Goal: Go to known website: Access a specific website the user already knows

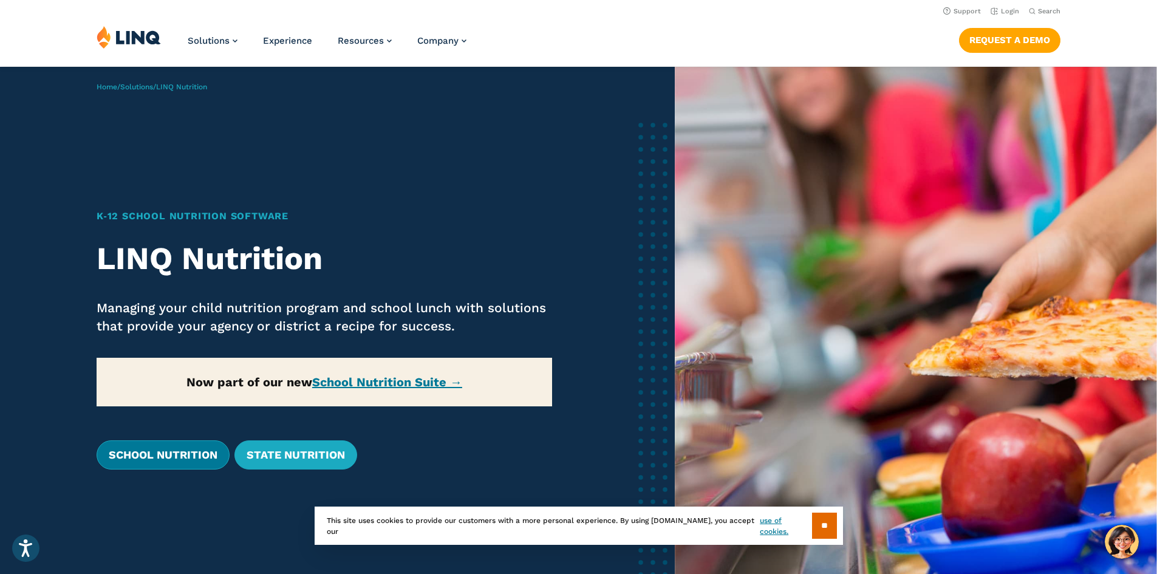
click at [187, 454] on link "School Nutrition" at bounding box center [163, 454] width 133 height 29
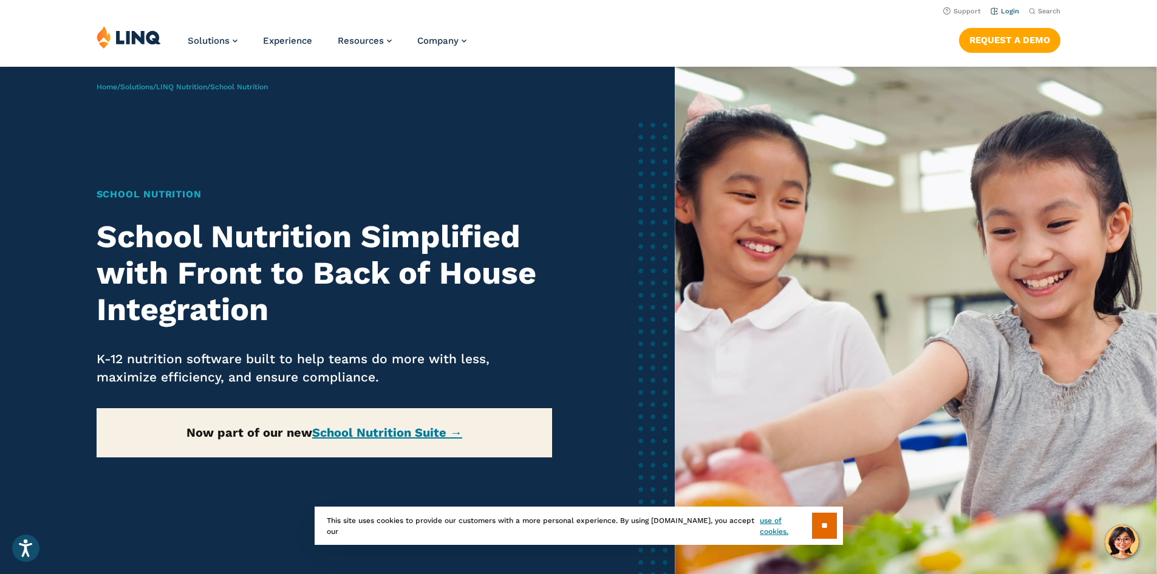
click at [1001, 11] on link "Login" at bounding box center [1004, 11] width 29 height 8
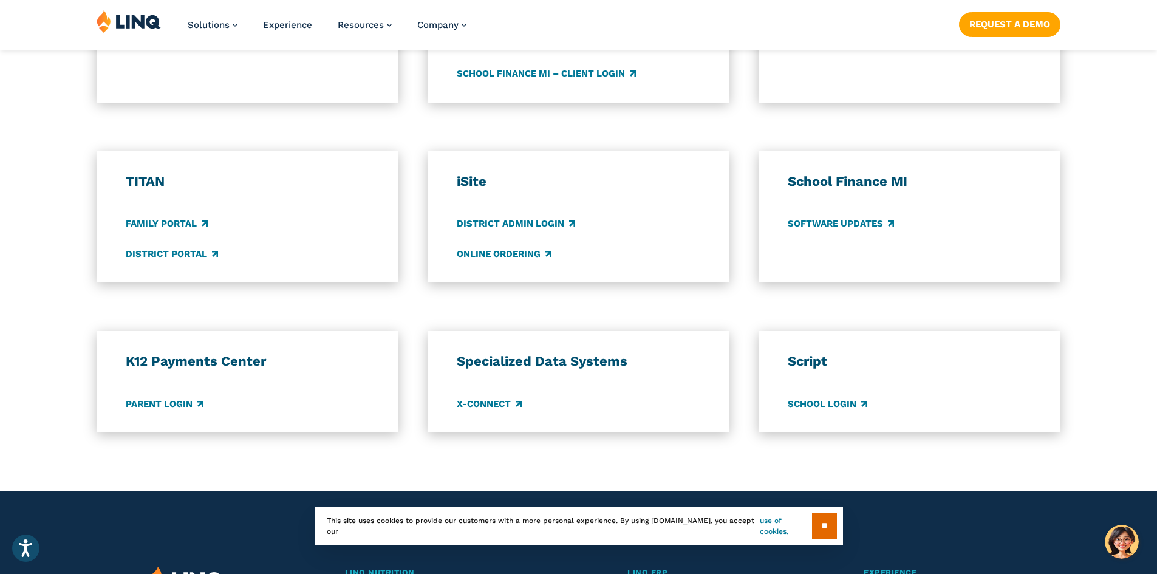
scroll to position [911, 0]
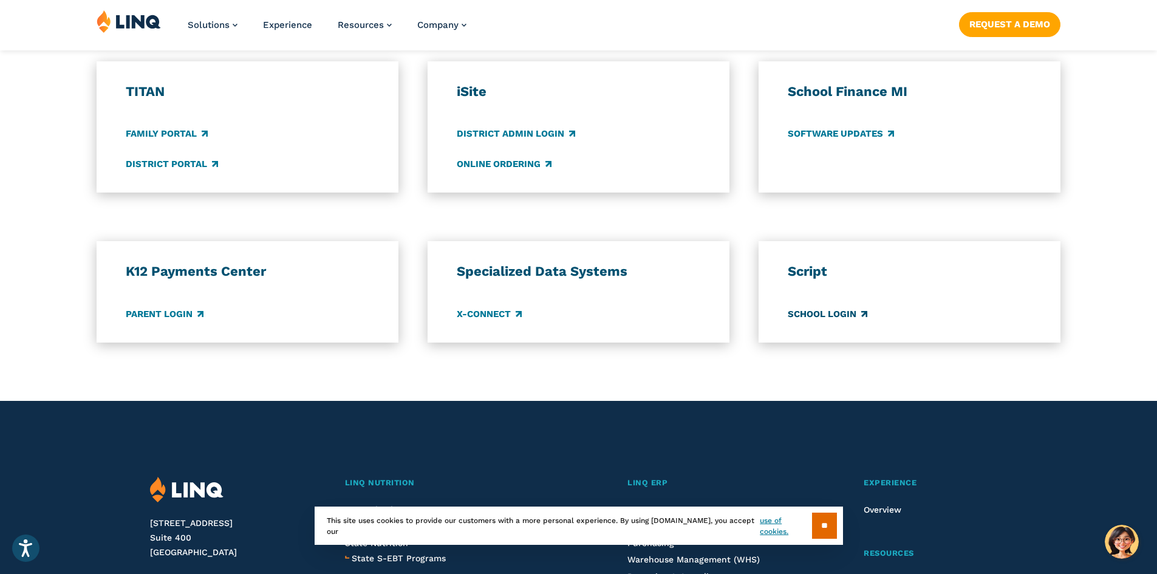
click at [818, 315] on link "School Login" at bounding box center [828, 313] width 80 height 13
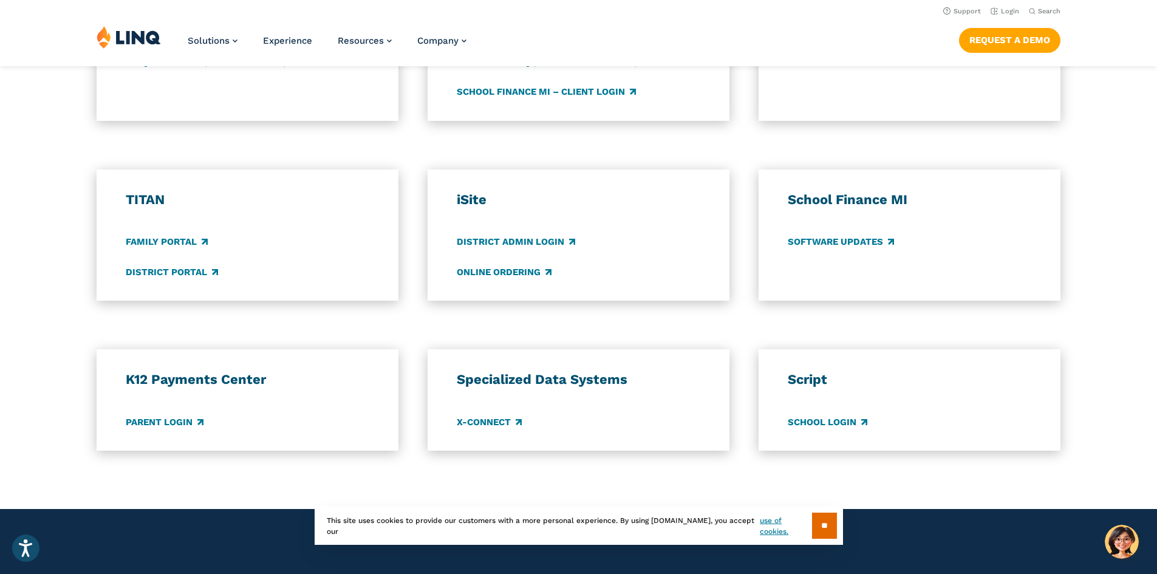
scroll to position [668, 0]
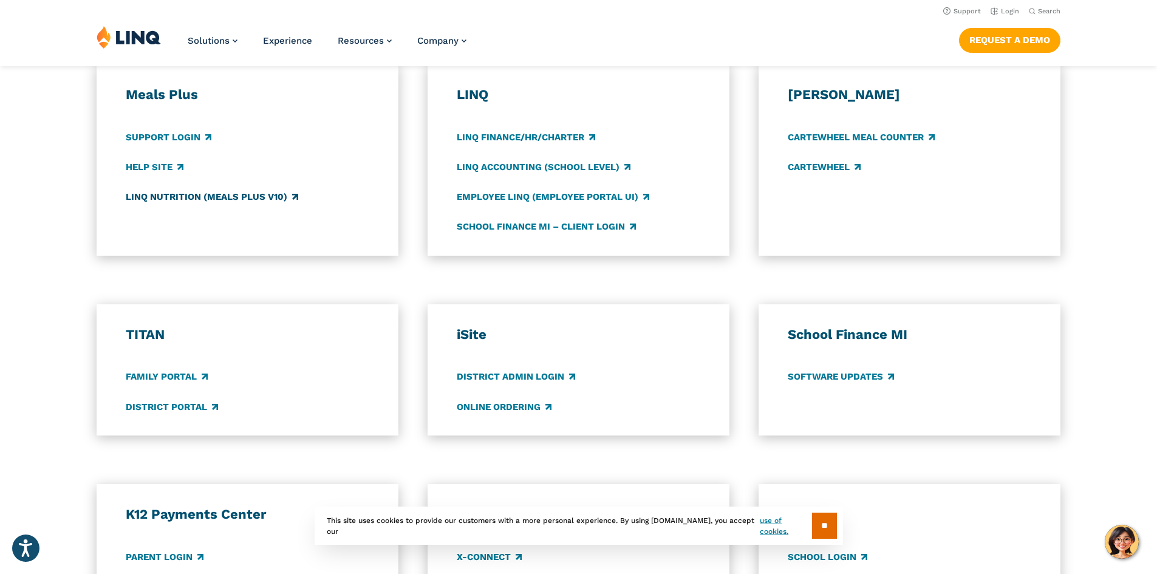
click at [186, 193] on link "LINQ Nutrition (Meals Plus v10)" at bounding box center [212, 196] width 172 height 13
